Goal: Complete application form

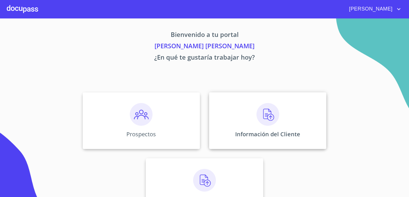
click at [238, 127] on div "Información del Cliente" at bounding box center [267, 120] width 117 height 57
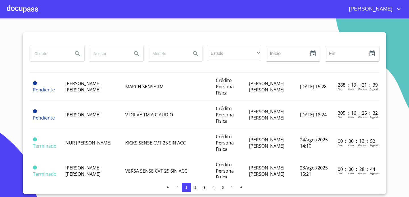
scroll to position [126, 0]
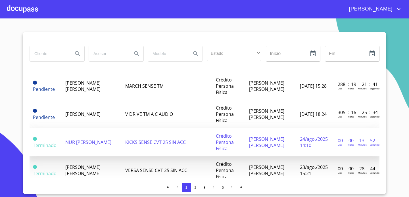
click at [189, 143] on td "KICKS SENSE CVT 25 SIN ACC" at bounding box center [167, 142] width 91 height 28
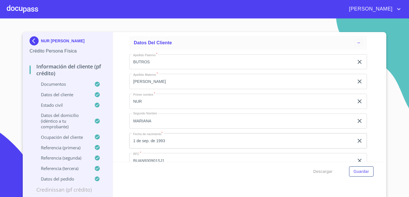
scroll to position [1746, 0]
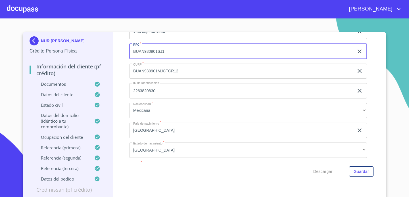
drag, startPoint x: 179, startPoint y: 45, endPoint x: 170, endPoint y: 52, distance: 11.3
click at [170, 52] on input "BUAN930901SJ1" at bounding box center [241, 51] width 224 height 15
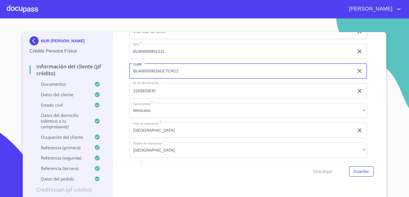
drag, startPoint x: 204, startPoint y: 69, endPoint x: 134, endPoint y: 65, distance: 70.5
click at [133, 65] on input "BUAN930901MJCTCR12" at bounding box center [241, 71] width 224 height 15
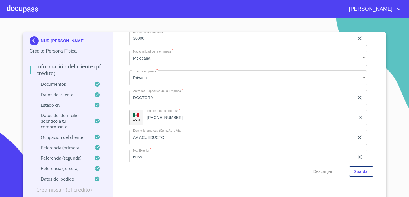
scroll to position [2250, 0]
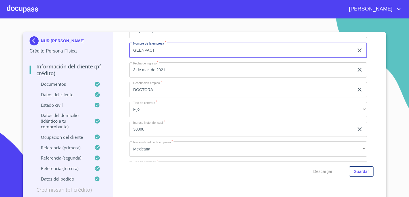
drag, startPoint x: 183, startPoint y: 49, endPoint x: 131, endPoint y: 48, distance: 52.5
click at [131, 48] on input "GEENPACT" at bounding box center [241, 50] width 224 height 15
click at [24, 6] on div at bounding box center [22, 9] width 31 height 18
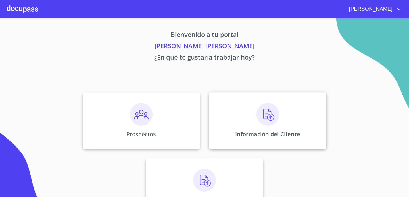
click at [254, 125] on div "Información del Cliente" at bounding box center [267, 120] width 117 height 57
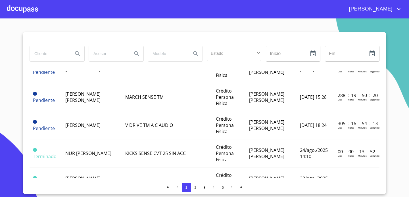
scroll to position [121, 0]
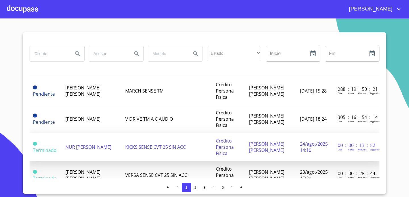
click at [198, 145] on td "KICKS SENSE CVT 25 SIN ACC" at bounding box center [167, 147] width 91 height 28
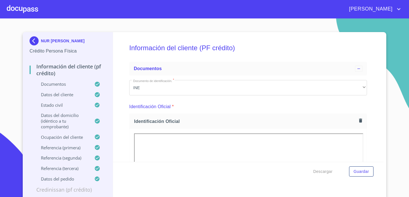
click at [378, 120] on div "Información del cliente (PF crédito) Documentos Documento de identificación.   …" at bounding box center [248, 97] width 270 height 130
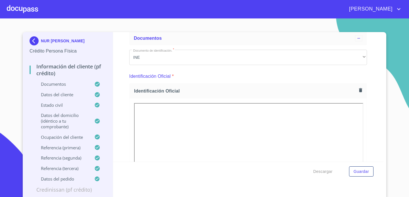
scroll to position [35, 0]
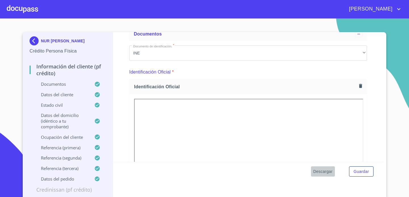
click at [330, 174] on span "Descargar" at bounding box center [322, 171] width 19 height 7
